Goal: Information Seeking & Learning: Learn about a topic

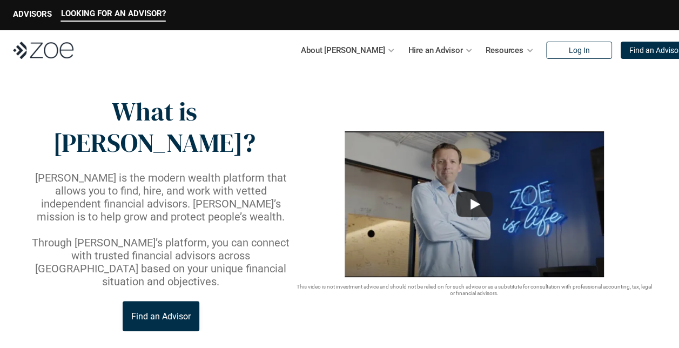
click at [363, 48] on div "About [PERSON_NAME]" at bounding box center [348, 50] width 94 height 22
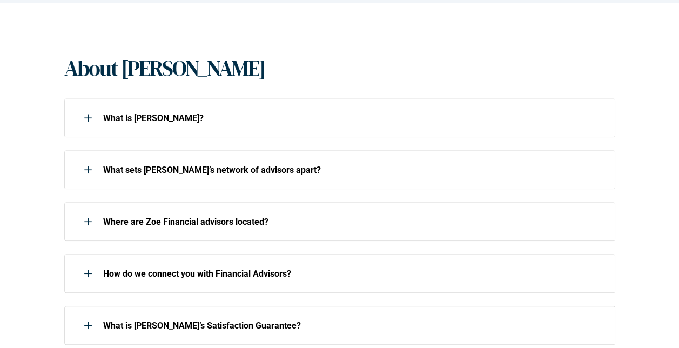
scroll to position [270, 0]
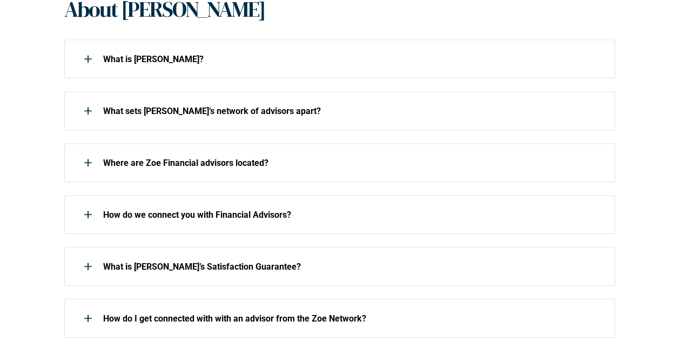
click at [192, 161] on p "Where are Zoe Financial advisors located?" at bounding box center [352, 163] width 498 height 10
click at [88, 162] on use at bounding box center [88, 162] width 8 height 1
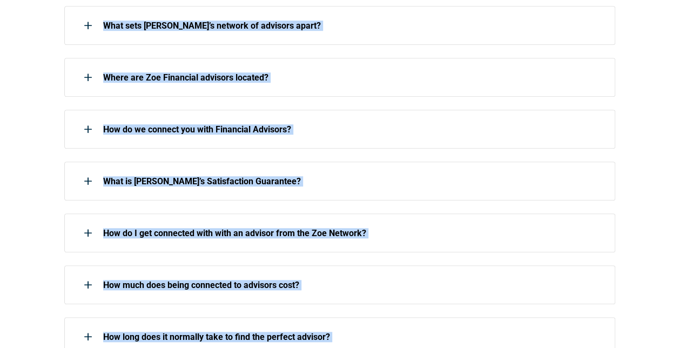
scroll to position [183, 0]
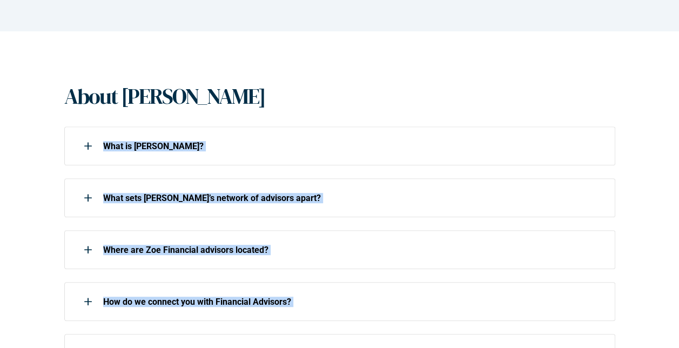
drag, startPoint x: 628, startPoint y: 259, endPoint x: 32, endPoint y: 142, distance: 606.6
copy div "What is Zoe? What is Zoe? What is Zoe? What sets Zoe’s network of advisors apar…"
click at [373, 98] on div "About Zoe About Zoe" at bounding box center [339, 96] width 551 height 26
